Goal: Find specific page/section: Find specific page/section

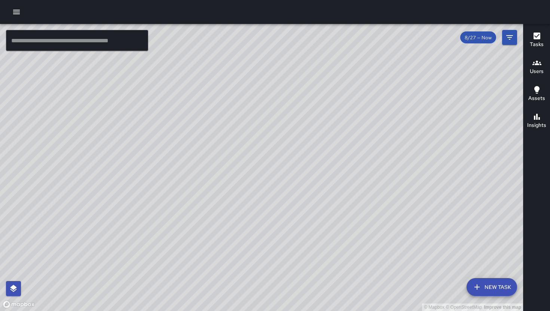
click at [534, 64] on icon "button" at bounding box center [537, 63] width 9 height 4
click at [537, 68] on h6 "Users" at bounding box center [537, 71] width 14 height 8
